Goal: Obtain resource: Obtain resource

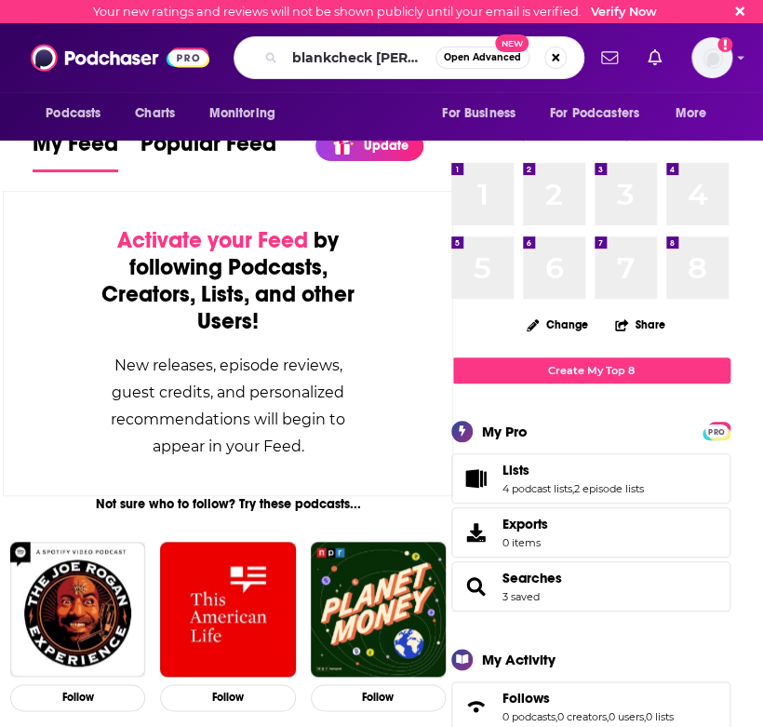
type input "blankcheck [PERSON_NAME]"
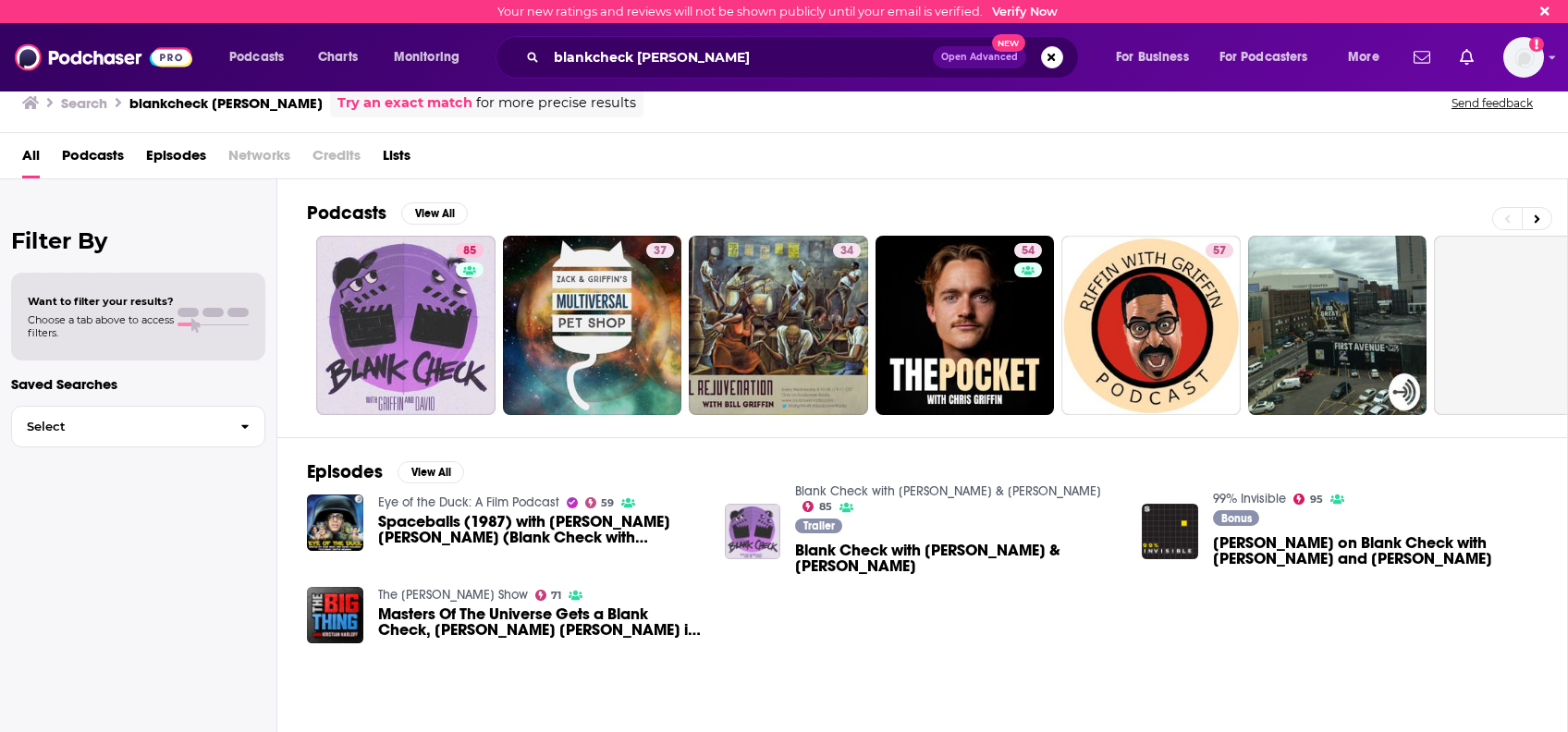
click at [757, 228] on div "Podcasts View All" at bounding box center [937, 219] width 1260 height 34
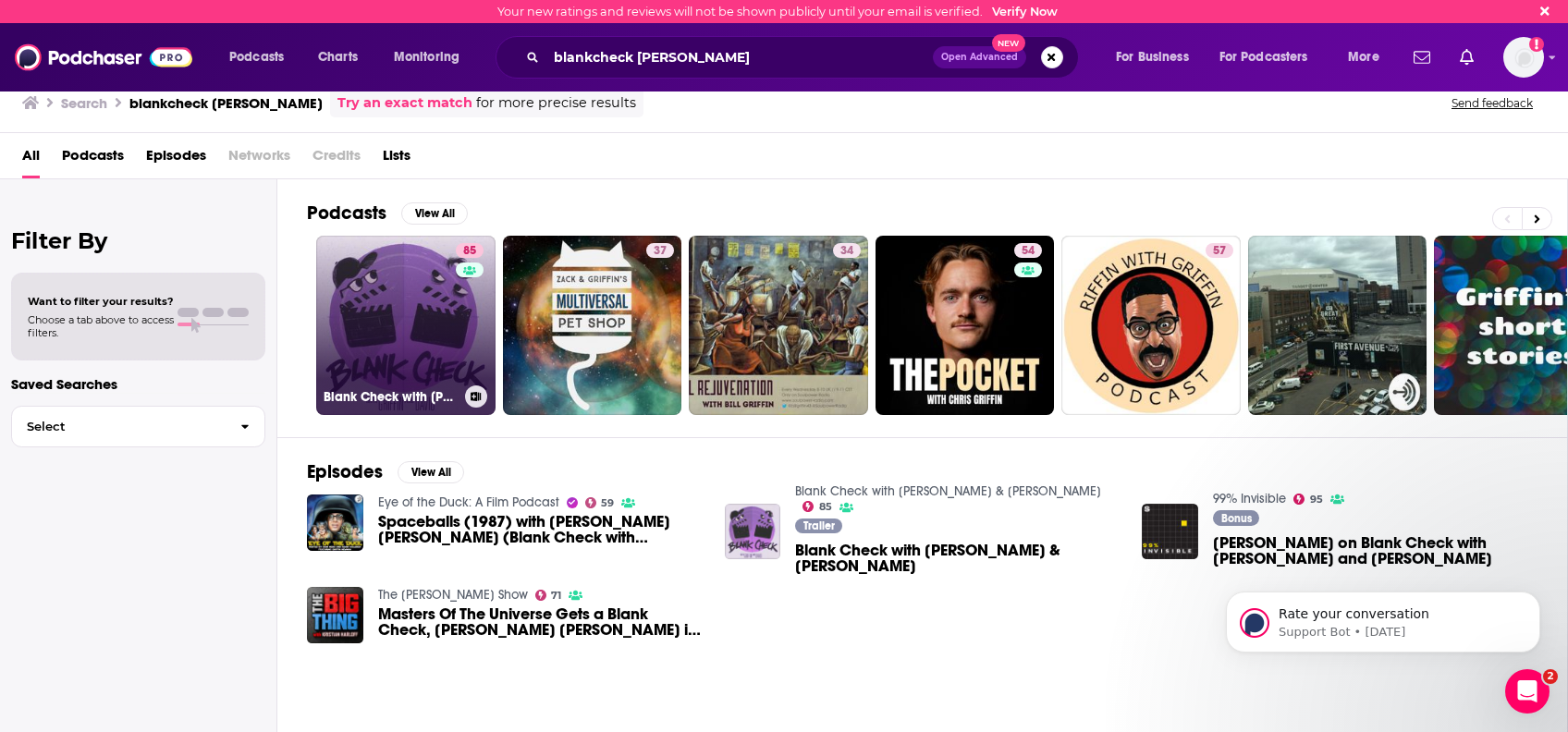
click at [425, 330] on link "85 Blank Check with [PERSON_NAME] & [PERSON_NAME]" at bounding box center [405, 325] width 180 height 180
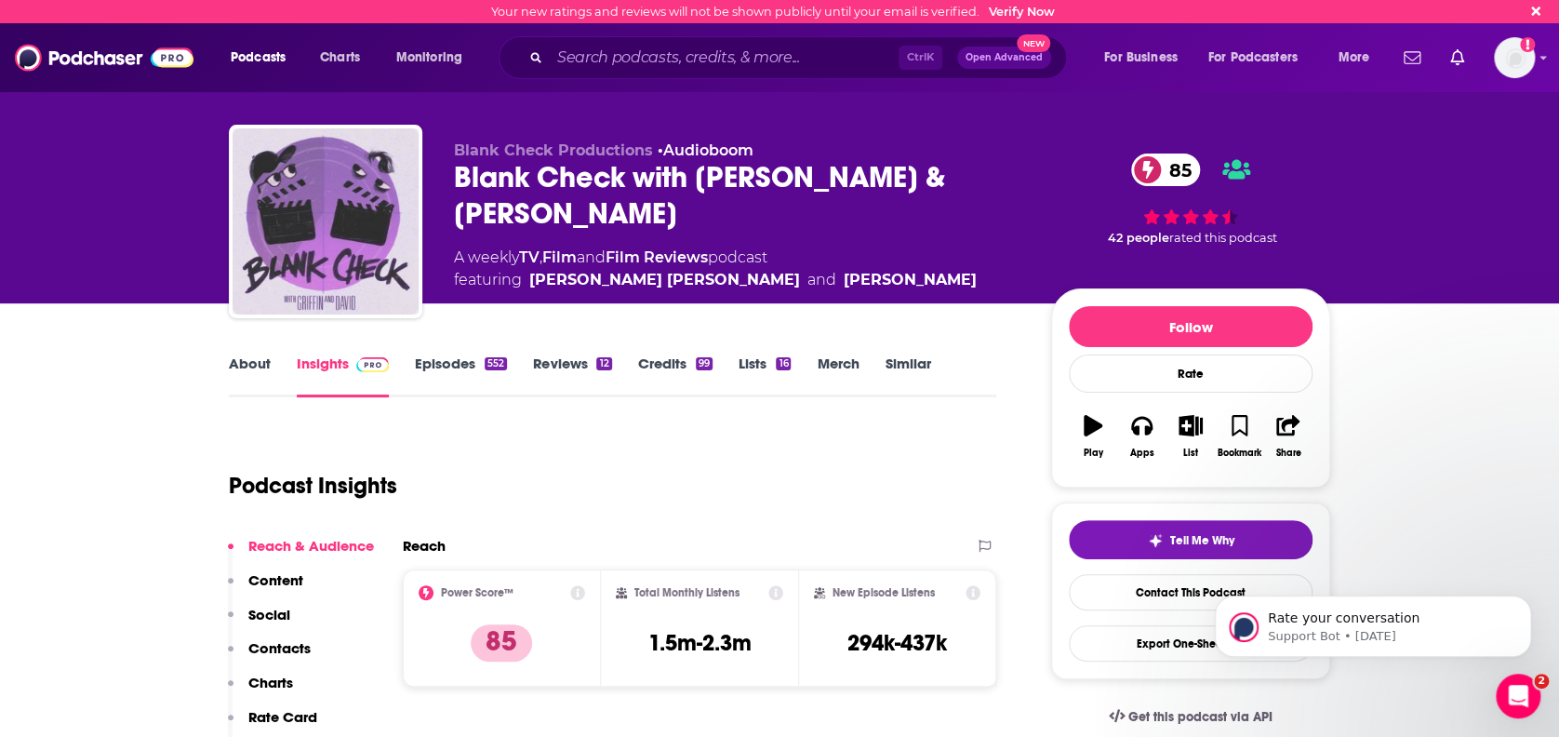
scroll to position [127, 0]
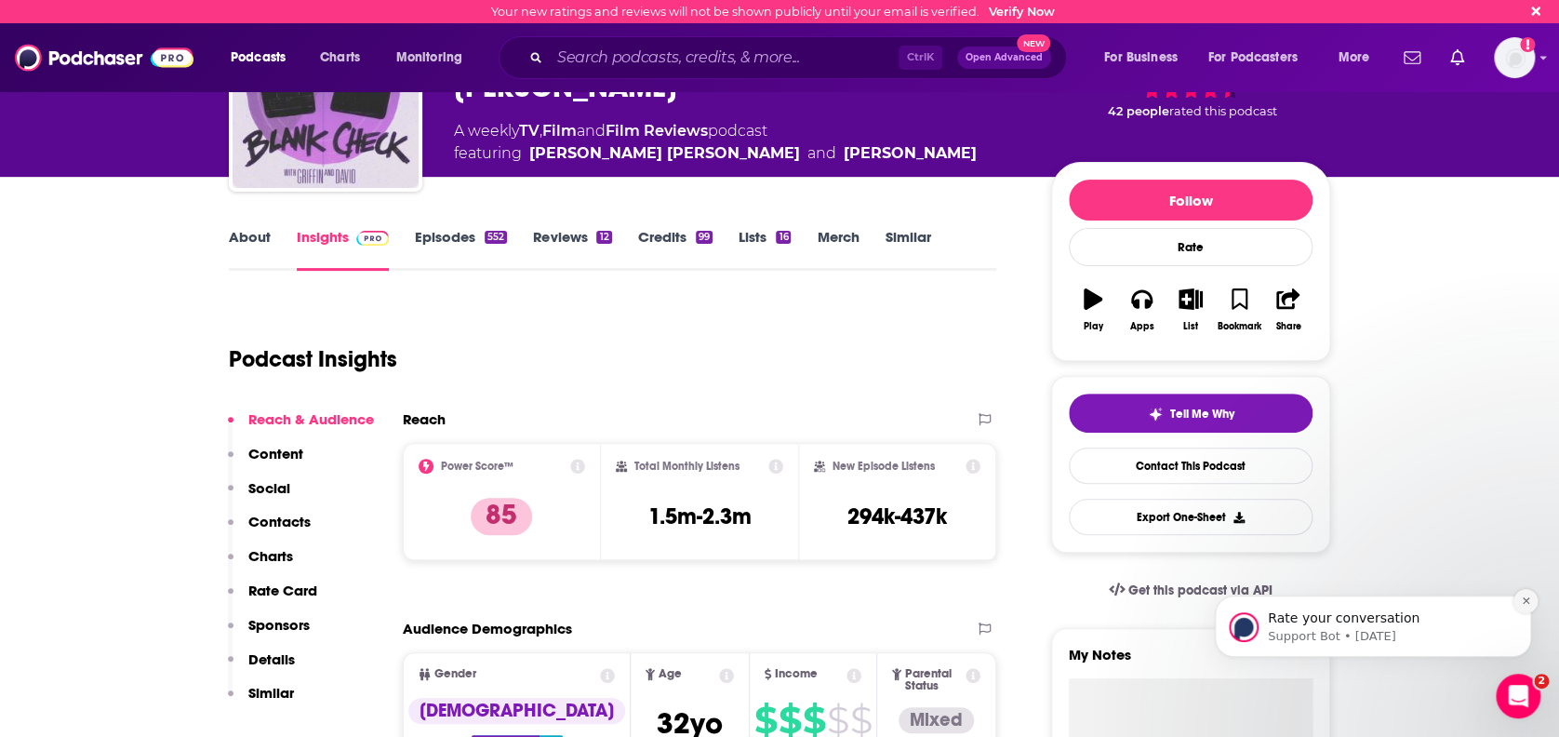
click at [762, 595] on button "Dismiss notification" at bounding box center [1526, 601] width 24 height 24
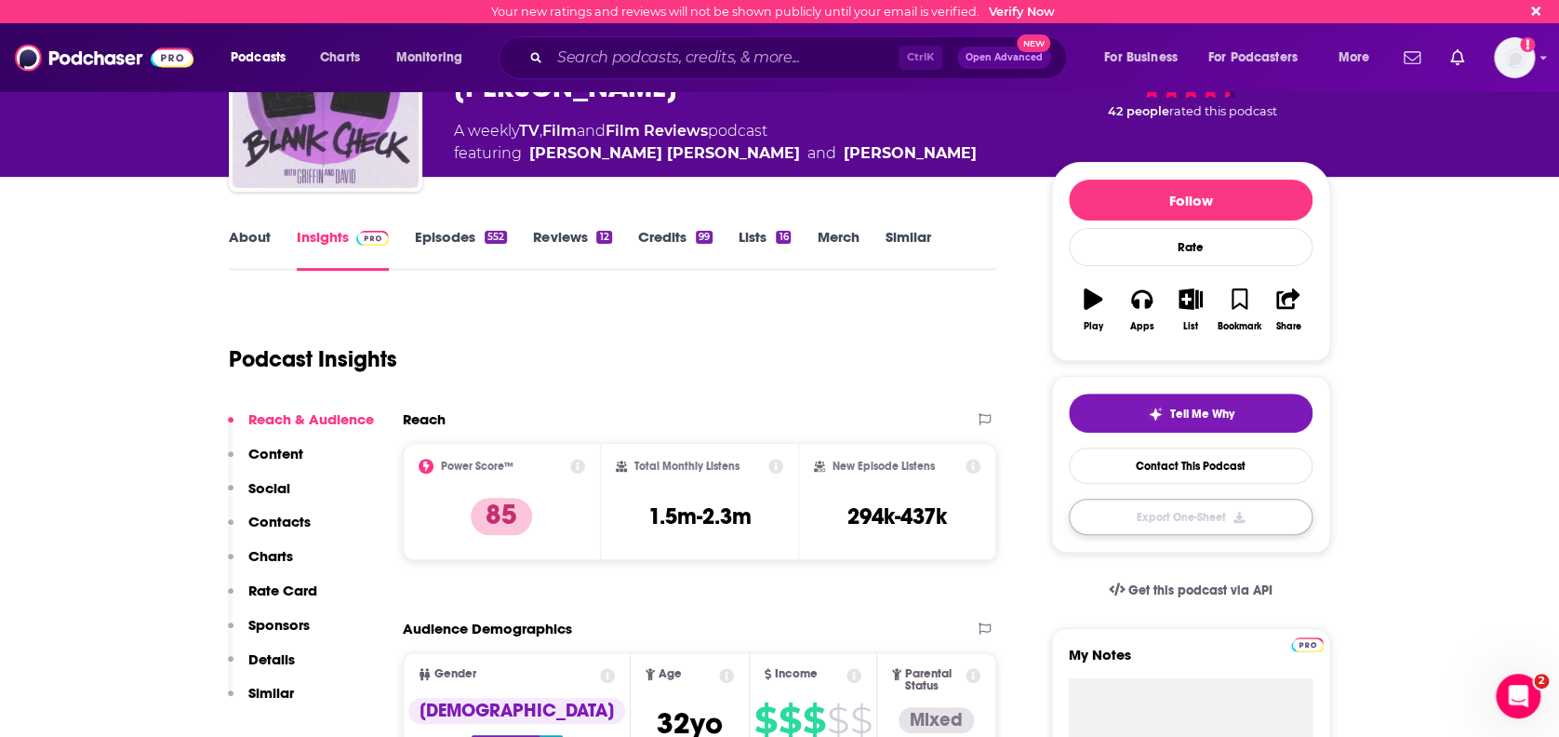
click at [762, 516] on button "Export One-Sheet" at bounding box center [1191, 517] width 244 height 36
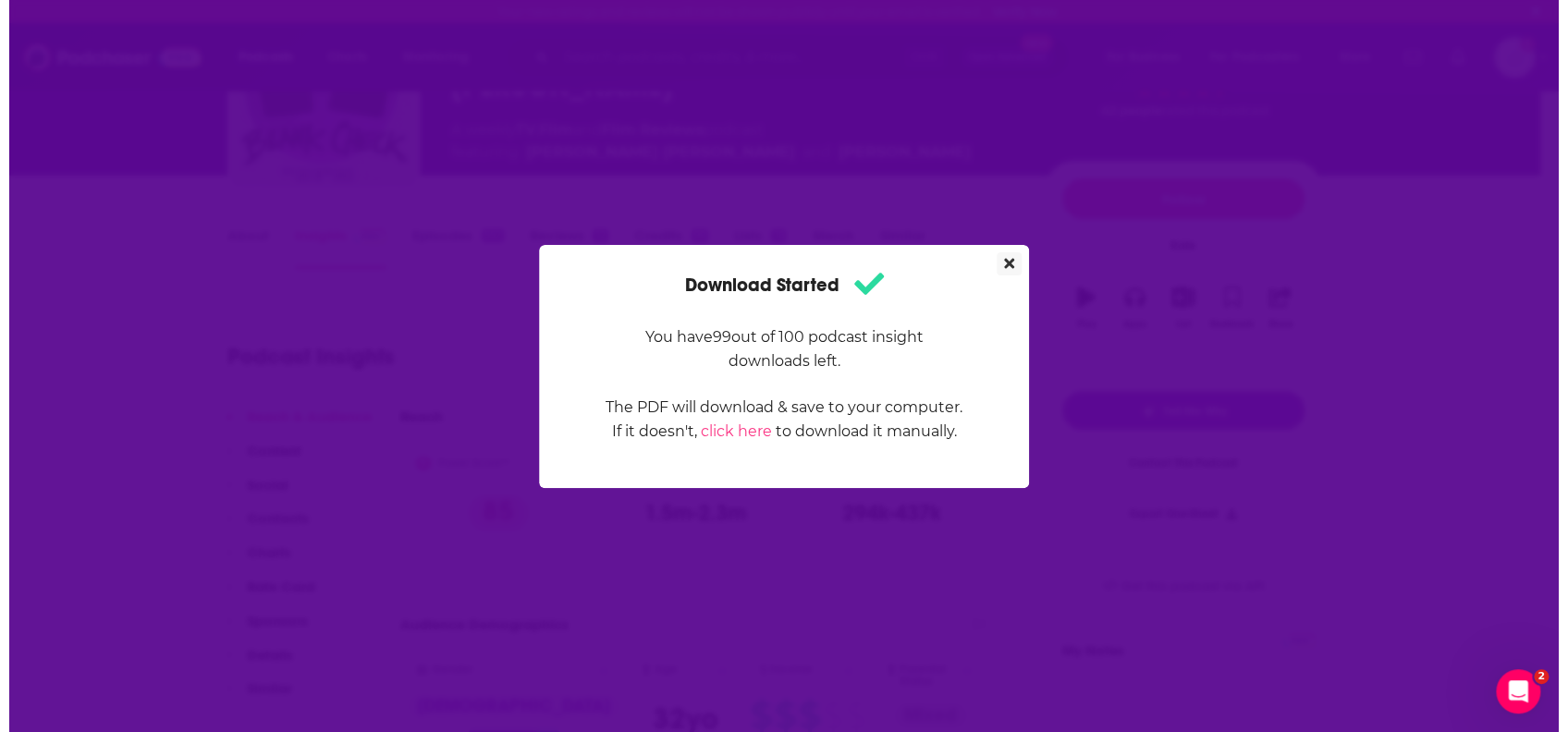
scroll to position [0, 0]
